Goal: Task Accomplishment & Management: Manage account settings

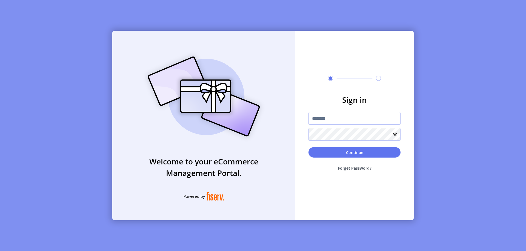
click at [354, 118] on input "text" at bounding box center [354, 118] width 92 height 13
type input "**********"
click at [354, 152] on button "Continue" at bounding box center [354, 152] width 92 height 10
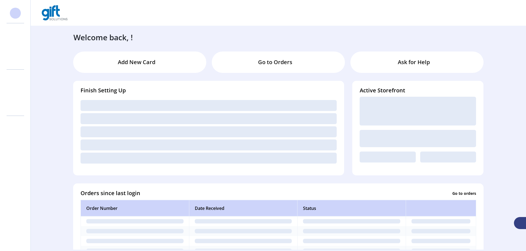
click at [15, 46] on svg-icon at bounding box center [15, 46] width 9 height 9
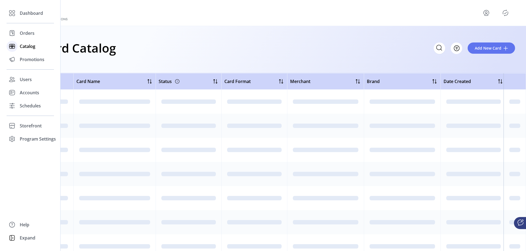
click at [457, 48] on icon "Filter Button" at bounding box center [457, 48] width 2 height 0
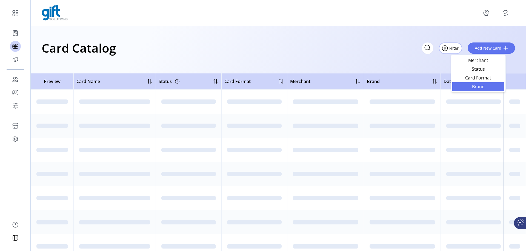
click at [478, 86] on span "Brand" at bounding box center [477, 86] width 45 height 4
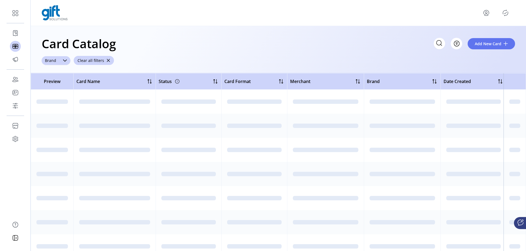
click at [50, 60] on span "Brand" at bounding box center [51, 60] width 18 height 9
